Goal: Task Accomplishment & Management: Use online tool/utility

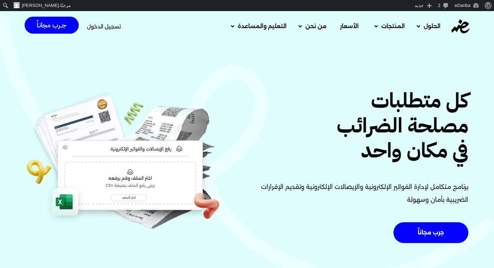
click at [96, 28] on span "تسجيل الدخول" at bounding box center [104, 26] width 34 height 5
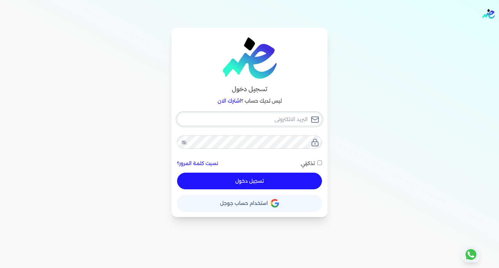
type input "[EMAIL_ADDRESS][DOMAIN_NAME]"
click at [274, 181] on div "[EMAIL_ADDRESS][DOMAIN_NAME] نسيت كلمة المرور؟ تذكرني تسجيل دخول" at bounding box center [249, 151] width 145 height 77
click at [232, 180] on button "تسجيل دخول" at bounding box center [249, 181] width 145 height 17
checkbox input "false"
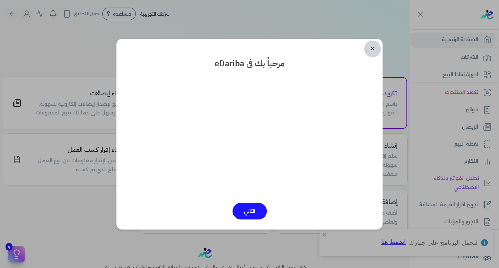
click at [370, 51] on link "✕" at bounding box center [372, 49] width 17 height 17
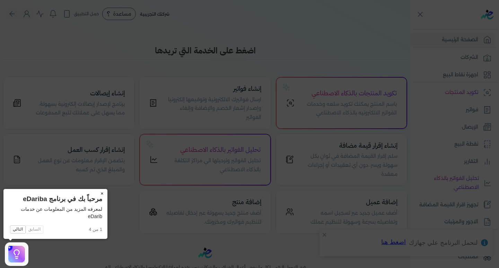
click at [101, 192] on button "×" at bounding box center [101, 194] width 11 height 10
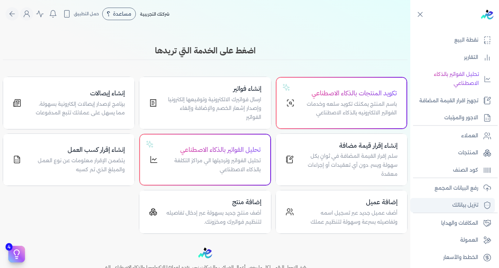
scroll to position [106, 0]
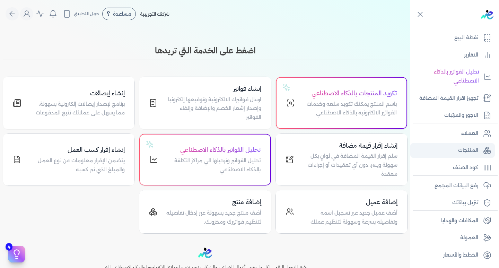
click at [475, 156] on link "المنتجات" at bounding box center [453, 150] width 85 height 15
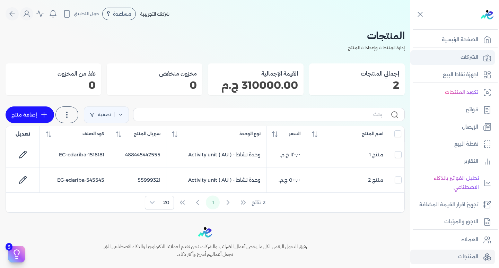
click at [472, 60] on p "الشركات" at bounding box center [470, 57] width 18 height 9
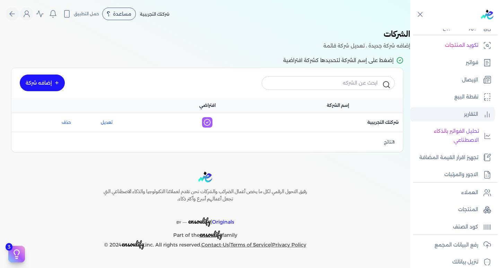
scroll to position [106, 0]
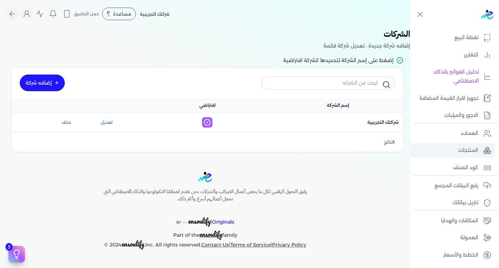
click at [470, 149] on p "المنتجات" at bounding box center [468, 150] width 20 height 9
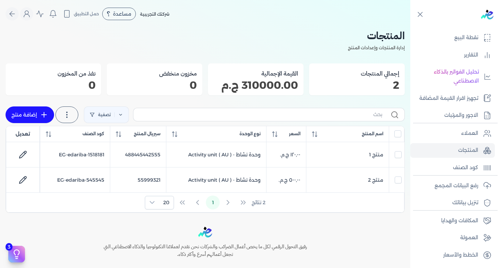
click at [37, 114] on link "إضافة منتج" at bounding box center [30, 114] width 49 height 17
select select "EGS"
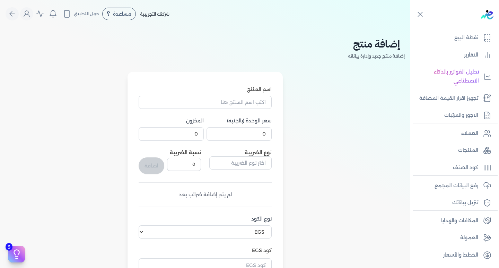
click at [227, 70] on div "إضافة منتج إضافة منتج جديد وإدارة بياناته" at bounding box center [206, 54] width 400 height 36
click at [29, 21] on nav "Toggle Navigation الاسعار العمولات مساعدة خدمة العملاء دليل المستخدم تسجيل الدخ…" at bounding box center [205, 14] width 411 height 28
click at [31, 16] on icon "Global" at bounding box center [27, 14] width 8 height 8
click at [75, 103] on label "تسجيل الخروج" at bounding box center [68, 101] width 84 height 14
click at [411, 28] on input "Close" at bounding box center [411, 28] width 0 height 0
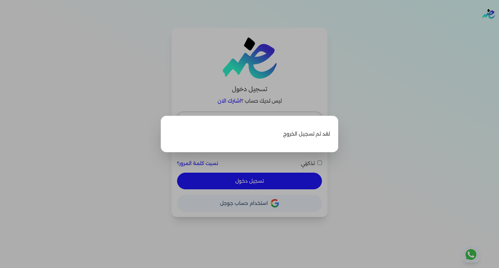
type input "[EMAIL_ADDRESS][DOMAIN_NAME]"
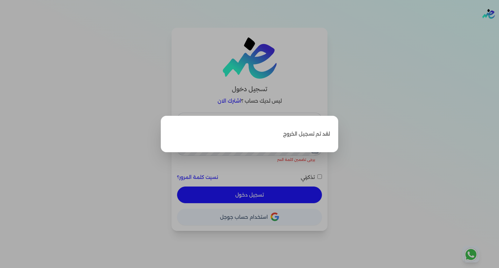
checkbox input "false"
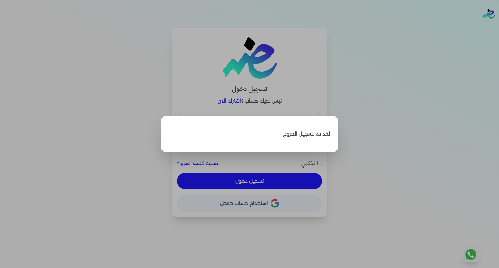
click at [470, 172] on label "Close" at bounding box center [249, 134] width 499 height 268
click at [499, 28] on input "Close" at bounding box center [499, 28] width 0 height 0
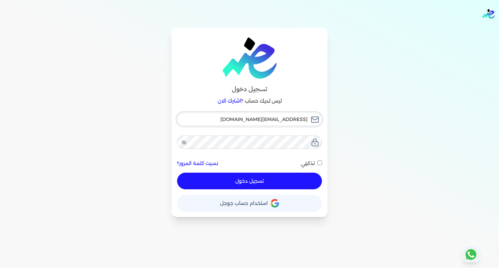
click at [234, 122] on input "[EMAIL_ADDRESS][DOMAIN_NAME]" at bounding box center [249, 119] width 145 height 13
type input "[EMAIL_ADDRESS][DOMAIN_NAME]"
click at [250, 181] on button "تسجيل دخول" at bounding box center [249, 181] width 145 height 17
checkbox input "false"
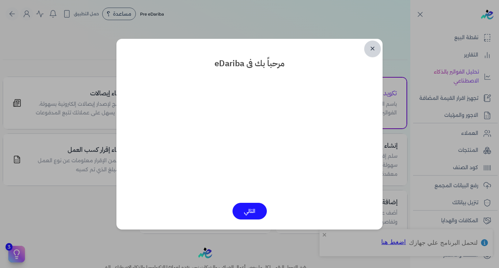
click at [374, 48] on link "✕" at bounding box center [372, 49] width 17 height 17
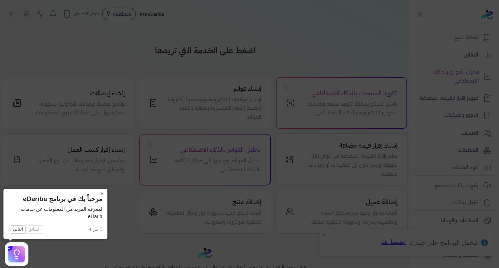
click at [102, 195] on button "×" at bounding box center [101, 194] width 11 height 10
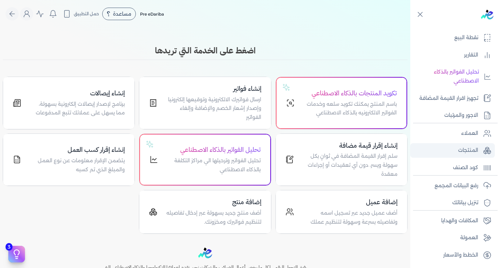
click at [460, 155] on p "المنتجات" at bounding box center [468, 150] width 20 height 9
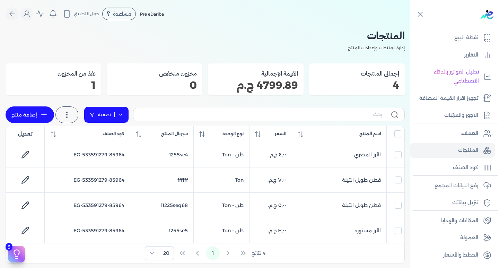
click at [122, 113] on icon at bounding box center [120, 114] width 5 height 5
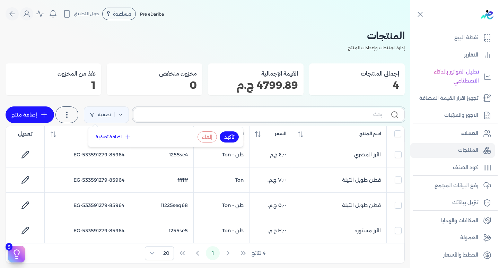
click at [345, 112] on input "text" at bounding box center [260, 114] width 243 height 7
type input "ال"
checkbox input "false"
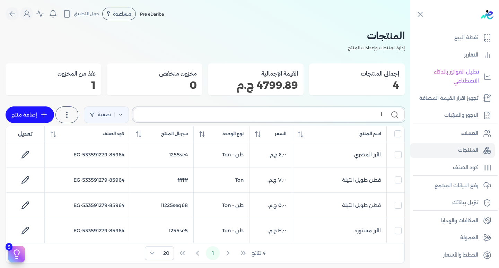
checkbox input "false"
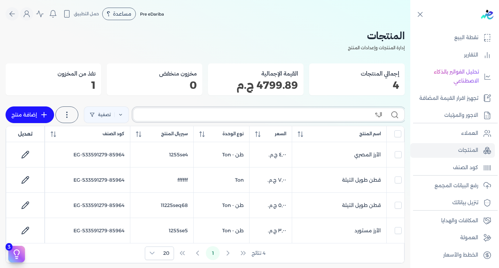
type input "ال؟أ"
checkbox input "false"
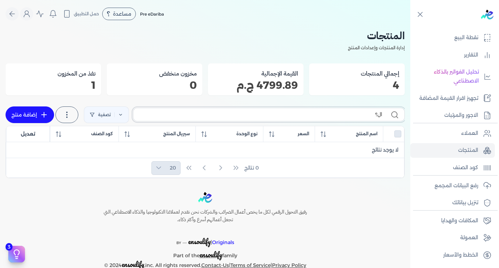
type input "ال"
checkbox input "false"
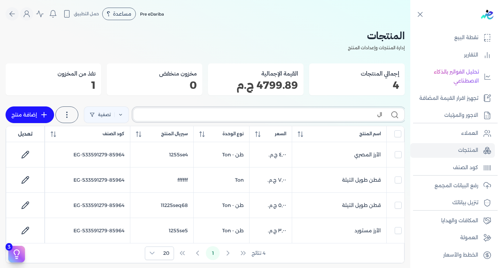
type input "الأ"
checkbox input "false"
type input "الأر"
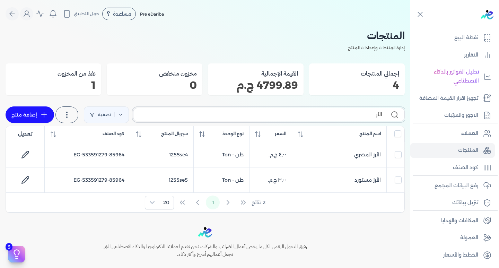
checkbox input "false"
type input "الأرز"
checkbox input "false"
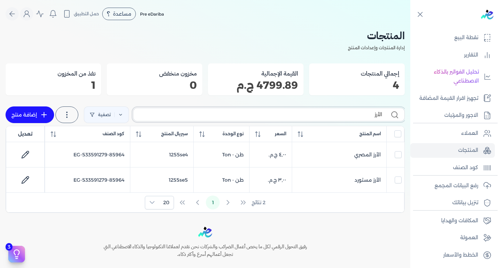
type input "الأرز ا"
checkbox input "false"
type input "الأرز ال"
checkbox input "false"
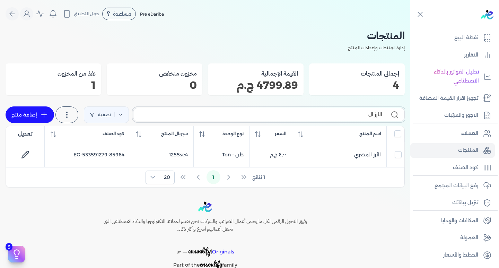
type input "الأرز الم"
checkbox input "false"
type input "الأرز المص"
checkbox input "false"
type input "الأرز المصري"
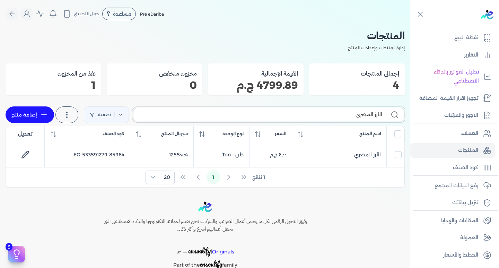
checkbox input "false"
type input "الأرز المصر"
checkbox input "false"
type input "الأرز الم"
checkbox input "false"
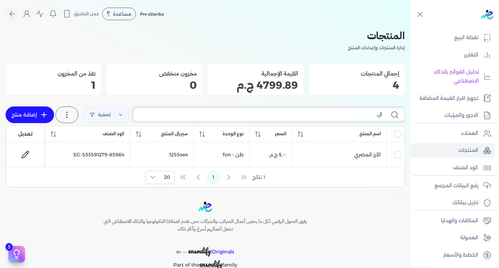
type input "ا"
checkbox input "false"
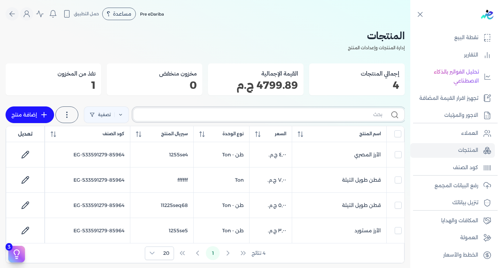
type input "4"
checkbox input "false"
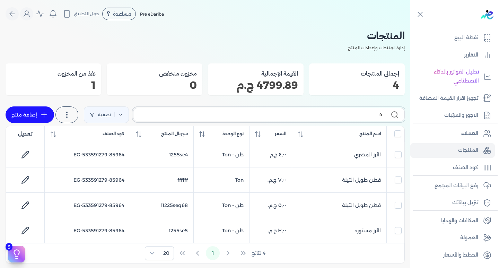
type input "4"
checkbox input "false"
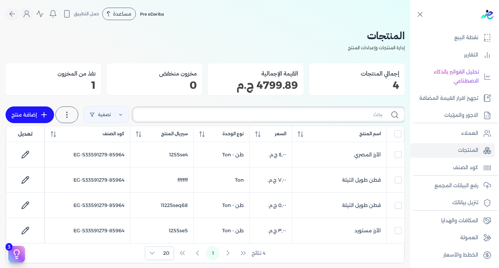
type input "1"
checkbox input "false"
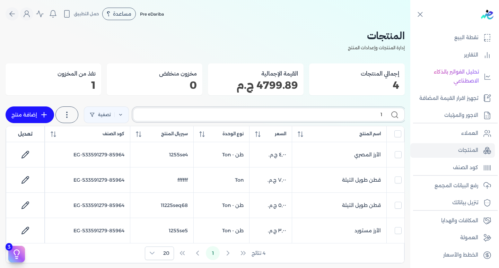
type input "19"
checkbox input "false"
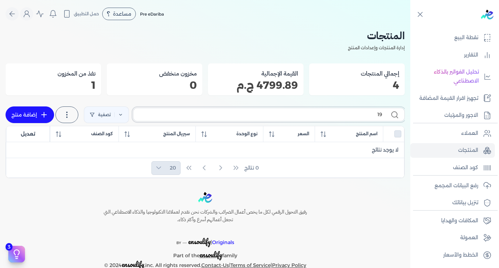
type input "1"
checkbox input "false"
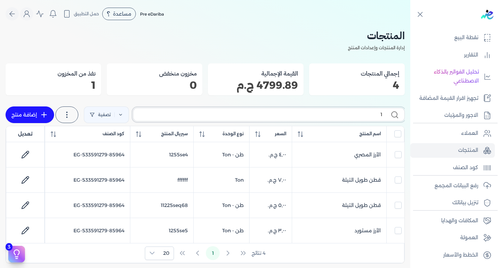
type input "10"
checkbox input "false"
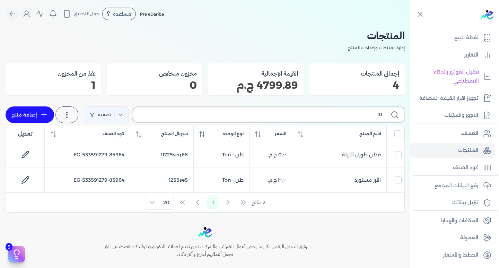
type input "1"
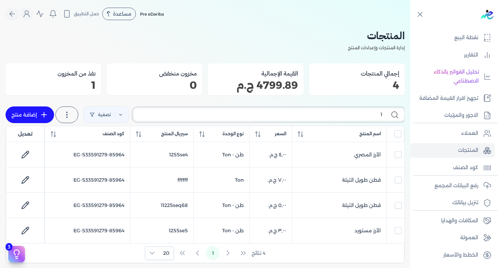
checkbox input "false"
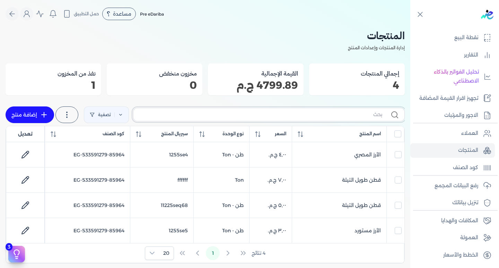
checkbox input "false"
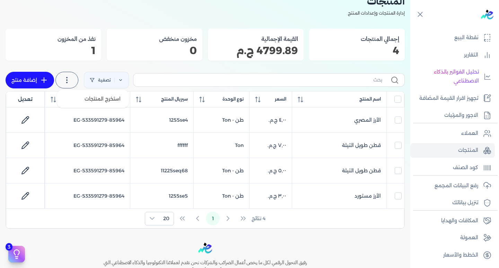
click at [71, 82] on icon at bounding box center [67, 80] width 8 height 8
click at [80, 102] on button "استخرج المنتجات" at bounding box center [93, 99] width 67 height 12
click at [95, 81] on icon at bounding box center [92, 80] width 5 height 5
click at [300, 83] on input "text" at bounding box center [260, 79] width 243 height 7
type input "ا"
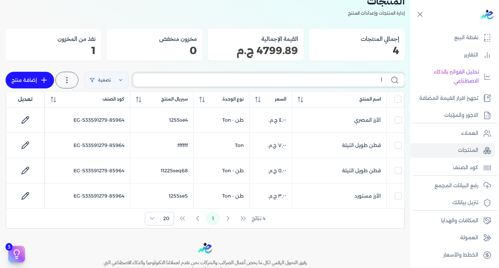
checkbox input "false"
type input "ال"
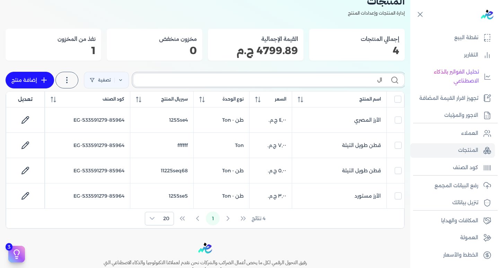
checkbox input "false"
type input "الأ"
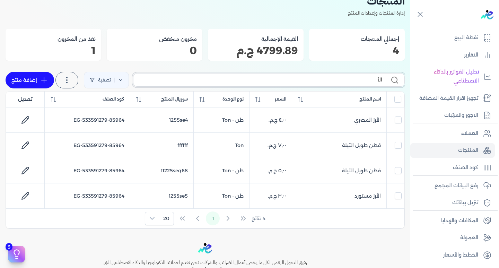
checkbox input "false"
type input "الأر"
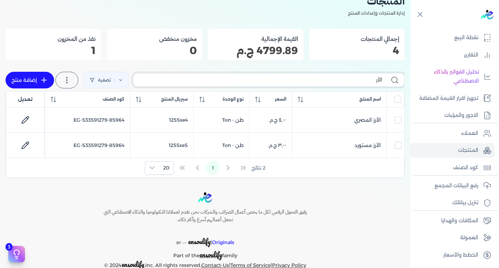
checkbox input "false"
type input "الأرز"
checkbox input "false"
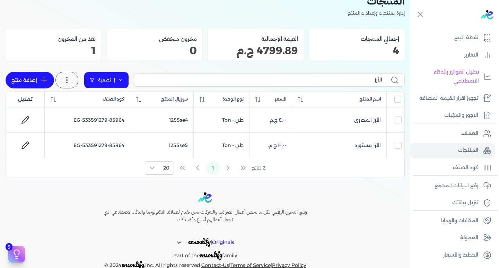
click at [99, 83] on link "تصفية" at bounding box center [106, 80] width 45 height 17
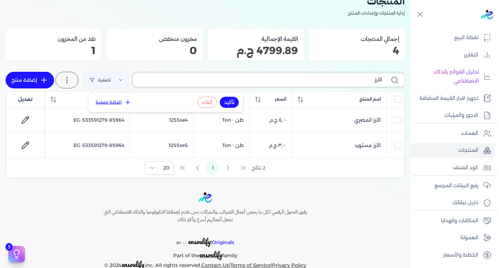
click at [369, 82] on input "الأرز" at bounding box center [260, 79] width 243 height 7
type input "الأرز"
checkbox input "false"
type input "الأرز ال"
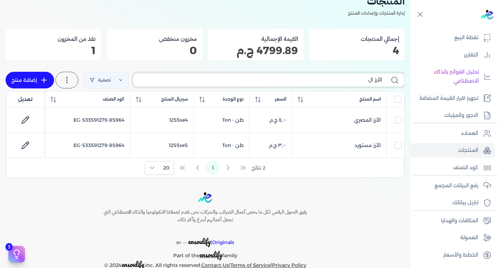
checkbox input "false"
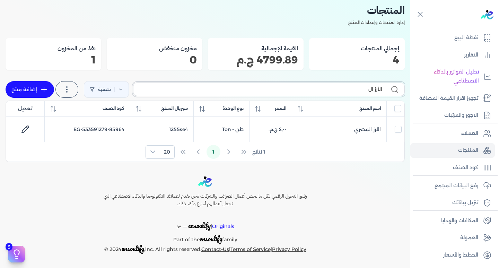
type input "الأرز الم"
checkbox input "false"
type input "الأرز المص"
checkbox input "false"
type input "الأرز المصري"
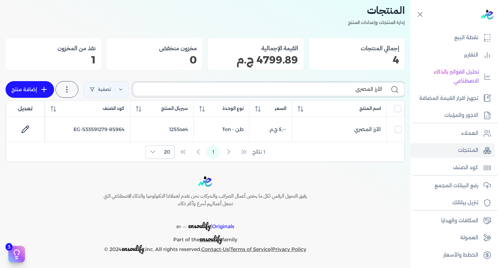
checkbox input "false"
type input "الأرز المصري"
click at [126, 85] on link "تصفية" at bounding box center [106, 89] width 45 height 17
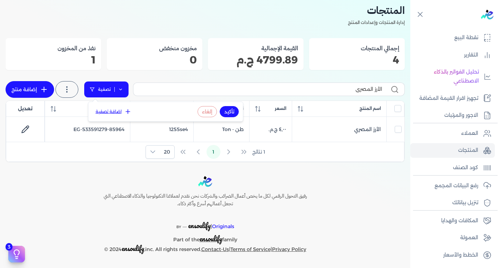
click at [123, 89] on icon at bounding box center [120, 89] width 5 height 5
click at [123, 91] on icon at bounding box center [120, 89] width 5 height 5
click at [110, 110] on button "اضافة تصفية" at bounding box center [114, 112] width 42 height 8
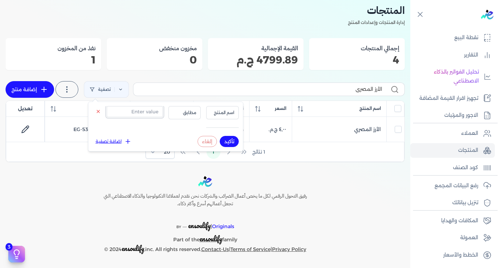
click at [150, 112] on input "text" at bounding box center [135, 111] width 56 height 11
type input "الأرز"
click at [232, 141] on button "تأكيد" at bounding box center [229, 141] width 19 height 11
checkbox input "false"
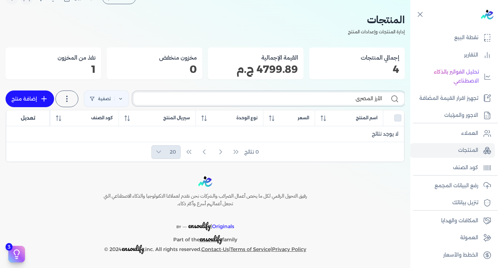
click at [351, 100] on input "الأرز المصري" at bounding box center [260, 98] width 243 height 7
type input "الأرز المصر"
checkbox input "false"
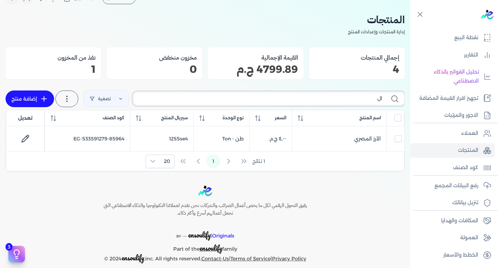
type input "ا"
checkbox input "false"
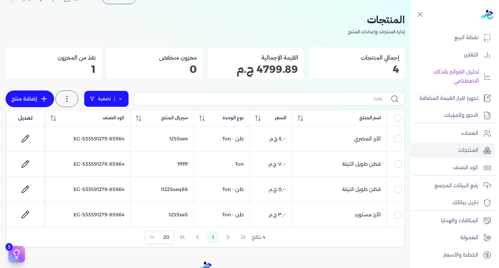
click at [121, 101] on icon at bounding box center [120, 98] width 5 height 5
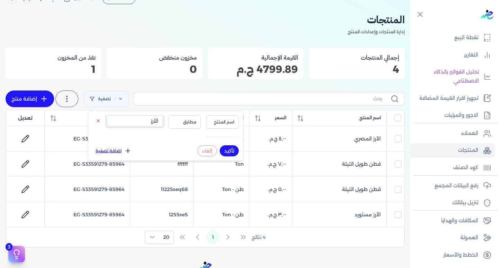
click at [145, 121] on input "الأرز" at bounding box center [135, 120] width 56 height 11
type input "الأرز المصري"
click at [183, 124] on span "مطابق" at bounding box center [185, 122] width 24 height 6
click at [217, 120] on span "اسم المنتج" at bounding box center [223, 122] width 24 height 6
click at [299, 246] on div "4 نتائج 1 20" at bounding box center [205, 237] width 398 height 19
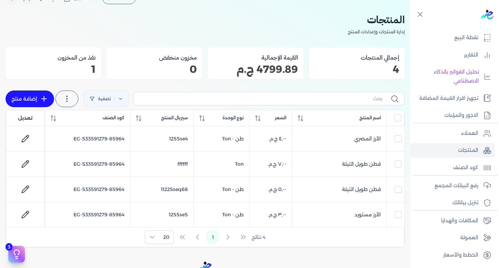
click at [421, 14] on icon at bounding box center [420, 14] width 9 height 9
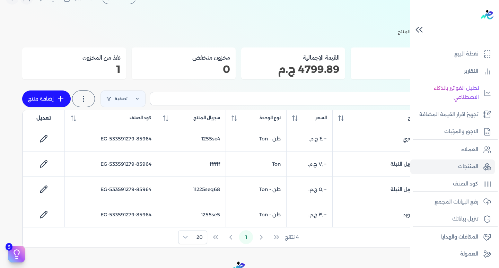
click at [419, 27] on icon at bounding box center [418, 29] width 2 height 5
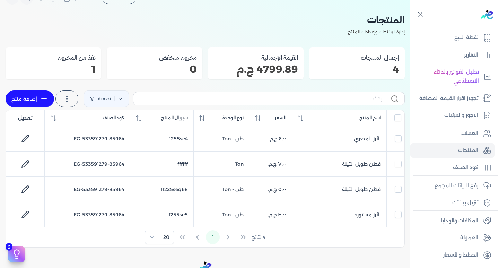
click at [420, 11] on icon at bounding box center [420, 14] width 9 height 9
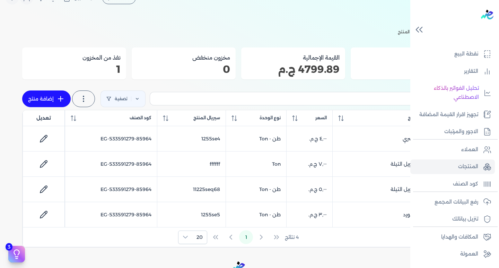
click at [419, 29] on icon at bounding box center [419, 30] width 12 height 12
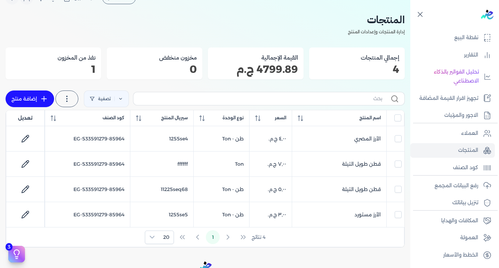
click at [422, 13] on icon at bounding box center [420, 14] width 5 height 5
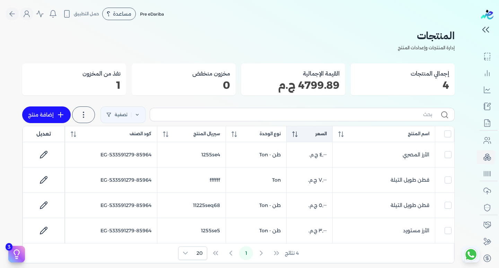
scroll to position [35, 0]
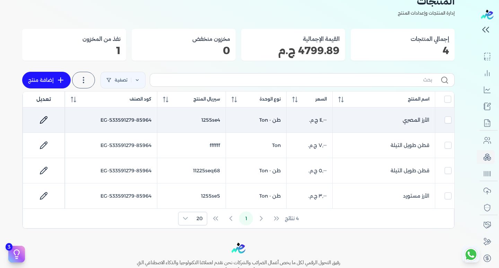
click at [45, 122] on icon at bounding box center [44, 120] width 8 height 8
select select "EGS"
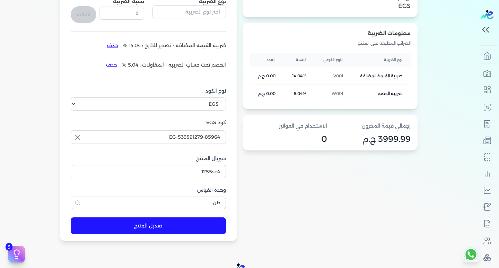
scroll to position [173, 0]
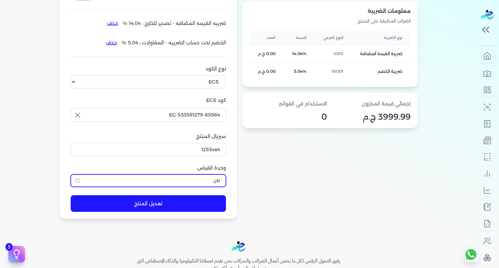
click at [202, 176] on input "طن" at bounding box center [148, 180] width 155 height 12
type input "طن"
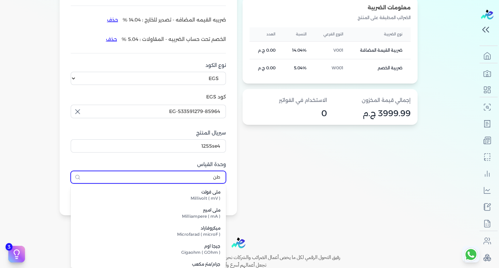
scroll to position [2317, 0]
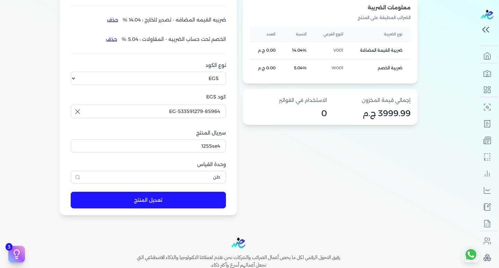
click at [295, 169] on div "معلومات المنتج اسم المنتج الأرز المصري الكود الداخلي 1255se4 item_code EG-53359…" at bounding box center [330, 55] width 175 height 321
click at [186, 137] on div "سيريال المنتج 1255se4" at bounding box center [148, 141] width 155 height 24
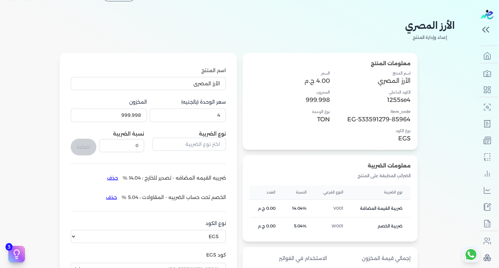
scroll to position [0, 0]
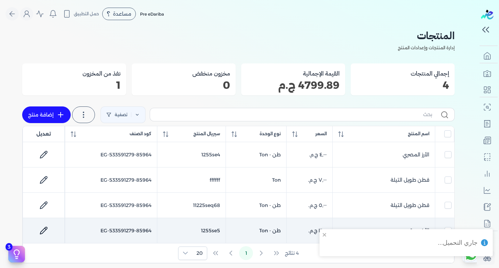
scroll to position [69, 0]
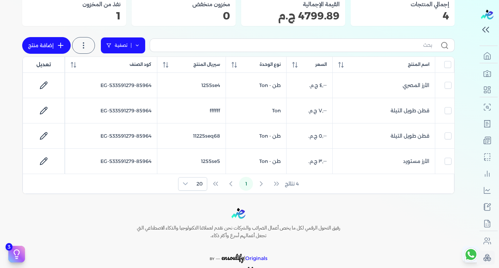
click at [138, 46] on icon at bounding box center [137, 45] width 5 height 5
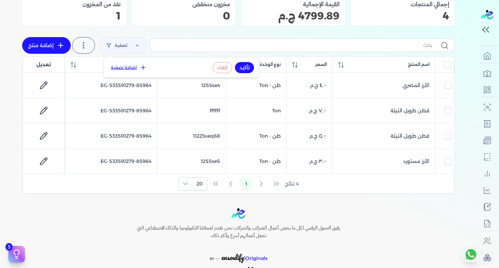
click at [121, 67] on button "اضافة تصفية" at bounding box center [129, 67] width 42 height 8
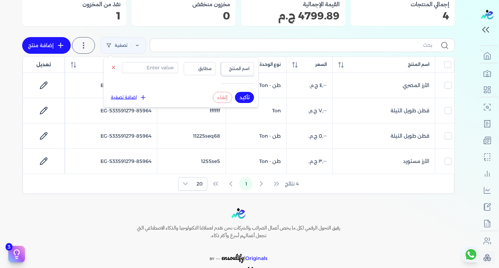
click at [239, 67] on span "اسم المنتج" at bounding box center [238, 69] width 24 height 6
click at [233, 68] on span "اسم المنتج" at bounding box center [238, 69] width 24 height 6
click at [202, 68] on span "مطابق" at bounding box center [200, 69] width 24 height 6
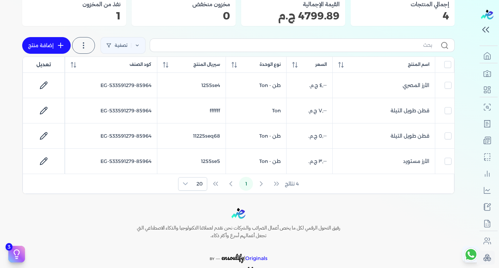
scroll to position [0, 0]
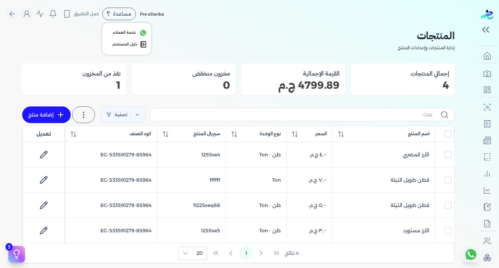
click at [119, 16] on span "مساعدة" at bounding box center [122, 13] width 18 height 5
click at [128, 45] on span "دليل المستخدم" at bounding box center [124, 45] width 25 height 6
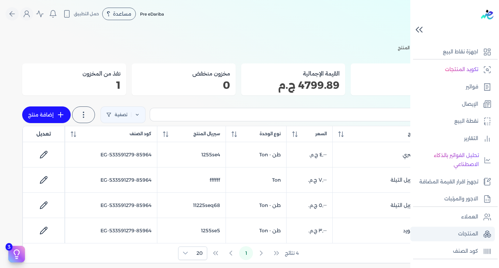
scroll to position [69, 0]
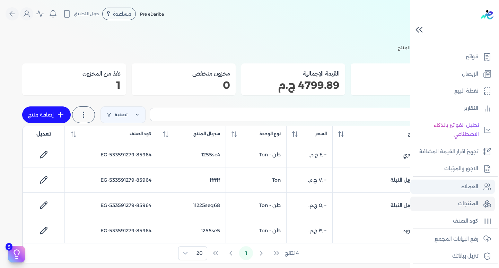
click at [475, 192] on link "العملاء" at bounding box center [453, 187] width 85 height 15
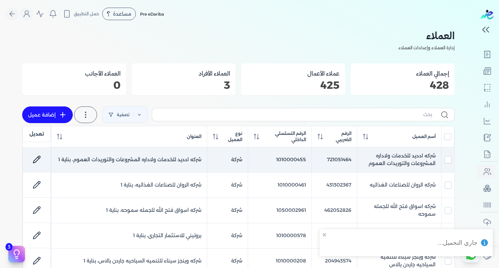
scroll to position [68, 0]
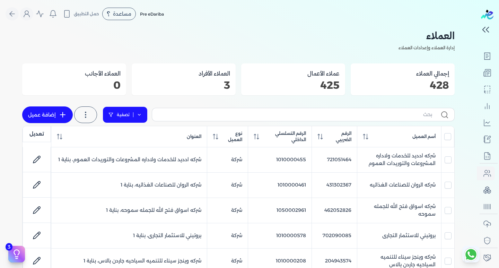
click at [141, 117] on icon at bounding box center [139, 114] width 5 height 5
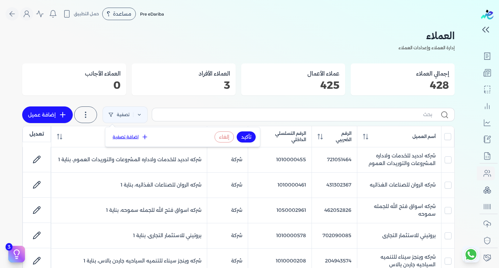
click at [133, 136] on button "اضافة تصفية" at bounding box center [131, 137] width 42 height 8
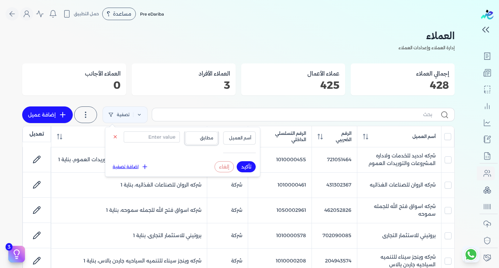
click at [203, 139] on span "مطابق" at bounding box center [202, 138] width 24 height 6
click at [88, 138] on div "العنوان" at bounding box center [129, 137] width 145 height 6
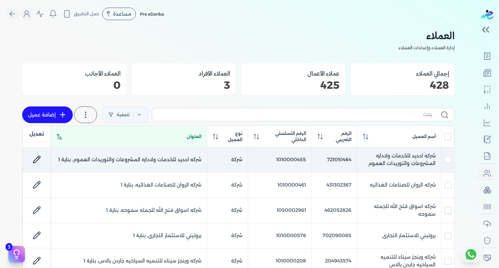
click at [35, 163] on icon at bounding box center [36, 159] width 7 height 7
checkbox input "true"
checkbox input "false"
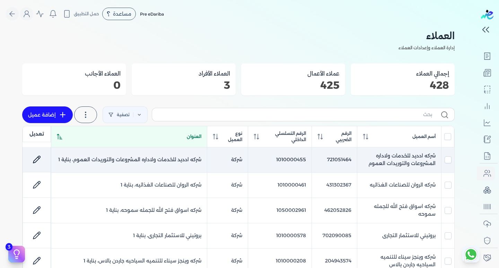
checkbox input "false"
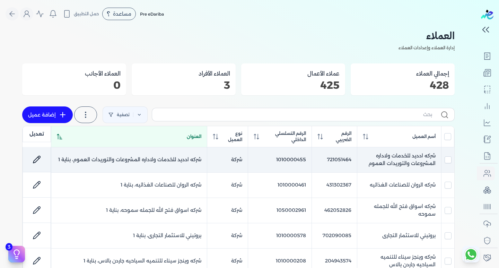
checkbox input "false"
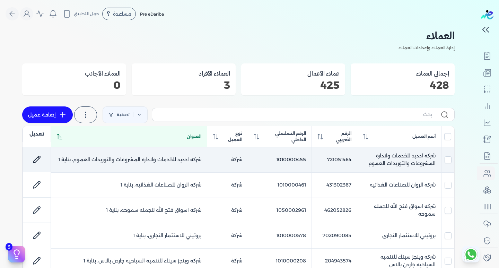
checkbox input "false"
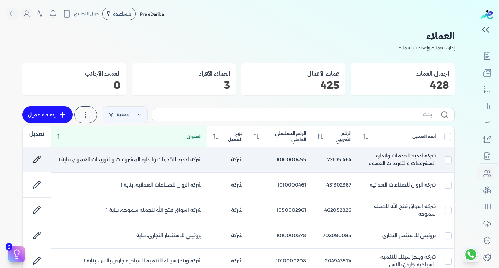
checkbox input "false"
select select "B"
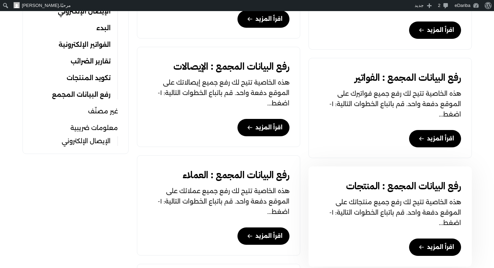
scroll to position [381, 0]
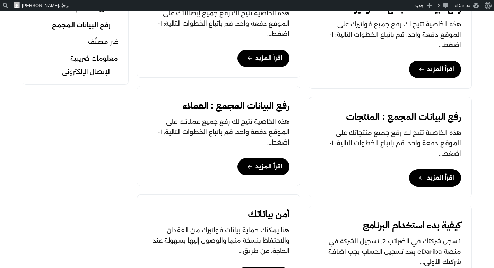
drag, startPoint x: 362, startPoint y: 126, endPoint x: 96, endPoint y: 111, distance: 266.7
click at [95, 111] on div "أقسام المقالات دليل المستخدم أمن بياناتك إقرار القيمة المضافة الإيصال الإلكترون…" at bounding box center [75, 160] width 114 height 582
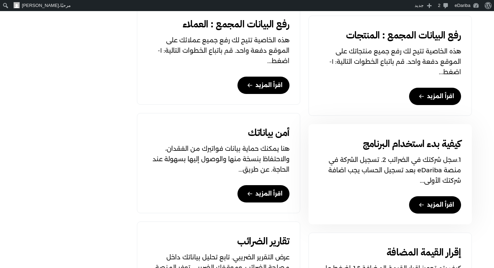
scroll to position [451, 0]
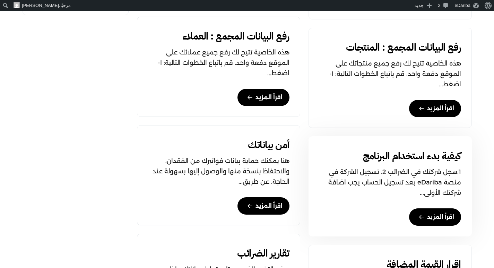
click at [431, 218] on link "اقرأ المزيد" at bounding box center [435, 216] width 52 height 17
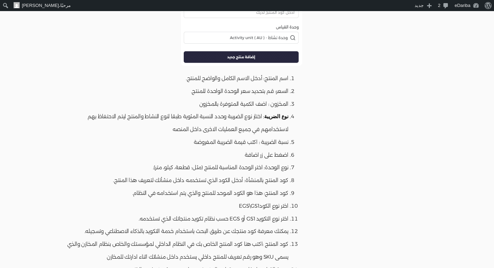
scroll to position [2081, 0]
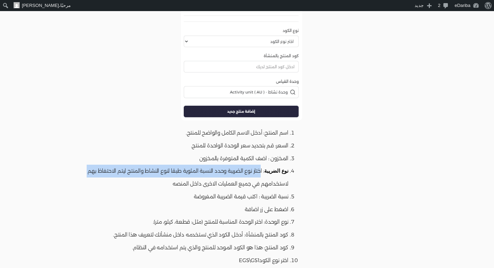
drag, startPoint x: 259, startPoint y: 162, endPoint x: 70, endPoint y: 155, distance: 189.5
click at [63, 158] on ol "اسم المنتج: أدخل الاسم الكامل والواضح للمنتج. السعر: قم بتحديد سعر الوحدة الواح…" at bounding box center [178, 235] width 248 height 217
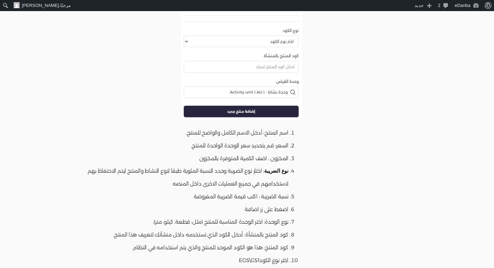
click at [123, 130] on li "اسم المنتج: أدخل الاسم الكامل والواضح للمنتج." at bounding box center [178, 133] width 222 height 13
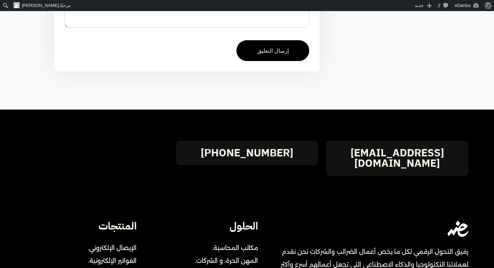
scroll to position [4162, 0]
